Goal: Transaction & Acquisition: Subscribe to service/newsletter

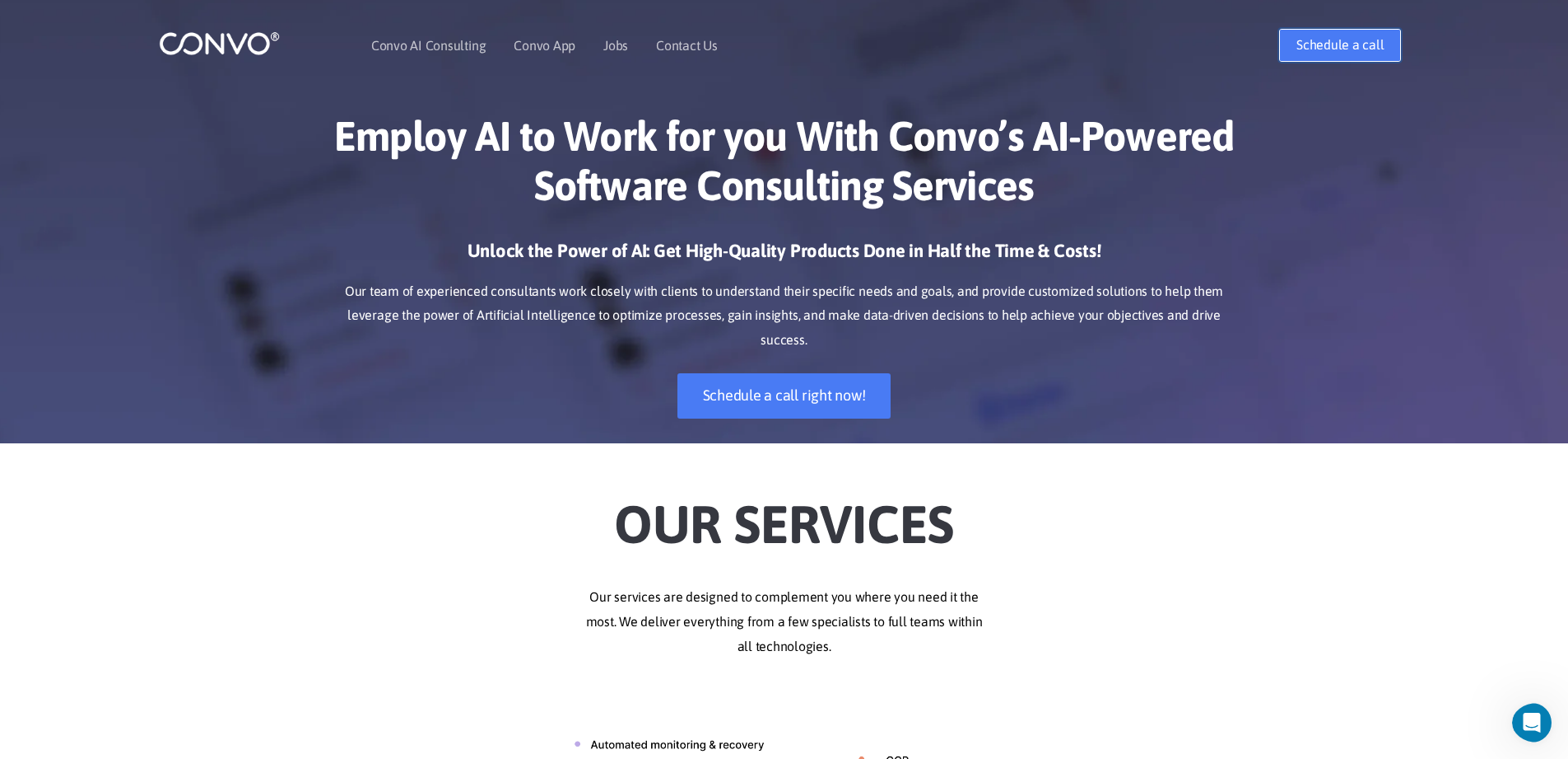
click at [1310, 53] on link "Schedule a call" at bounding box center [1340, 45] width 121 height 33
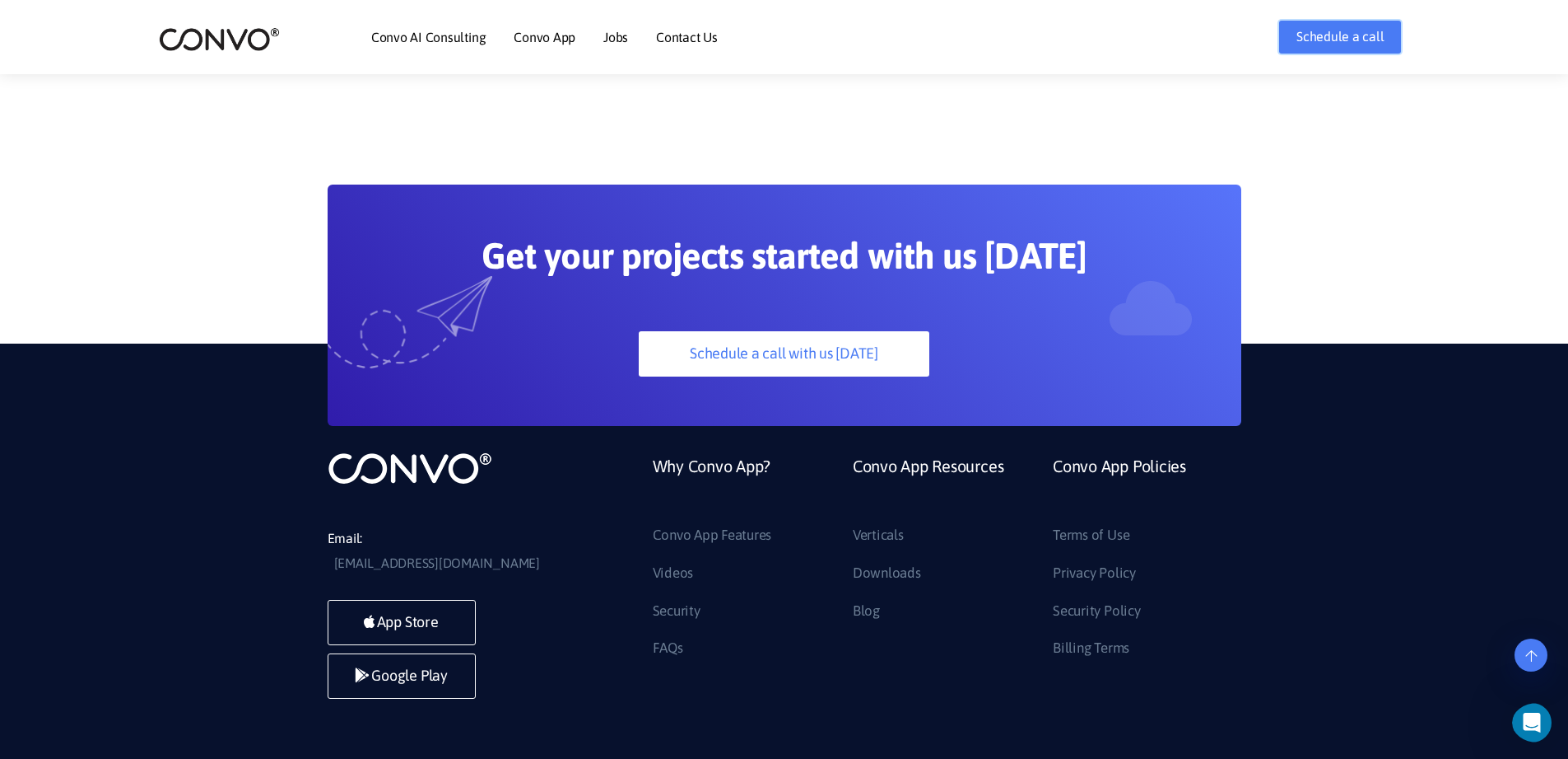
scroll to position [4622, 0]
